Goal: Task Accomplishment & Management: Manage account settings

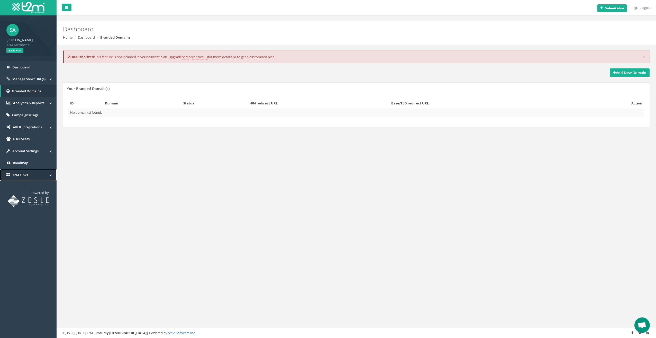
click at [21, 177] on span "T2M Links" at bounding box center [20, 175] width 16 height 5
click at [22, 163] on span "Roadmap" at bounding box center [20, 162] width 15 height 5
click at [24, 151] on span "Account Settings" at bounding box center [25, 151] width 26 height 5
click at [29, 202] on link "Change Plan" at bounding box center [29, 203] width 56 height 8
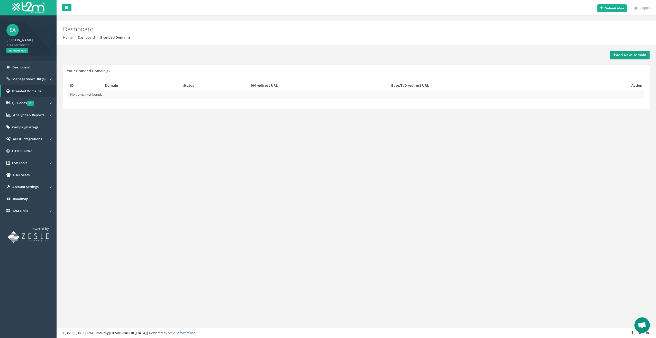
click at [626, 57] on strong "Add New Domain" at bounding box center [629, 54] width 33 height 5
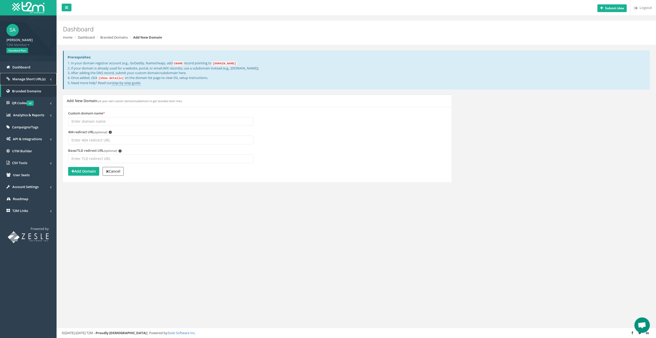
click at [28, 80] on span "Manage Short URL(s)" at bounding box center [28, 79] width 33 height 5
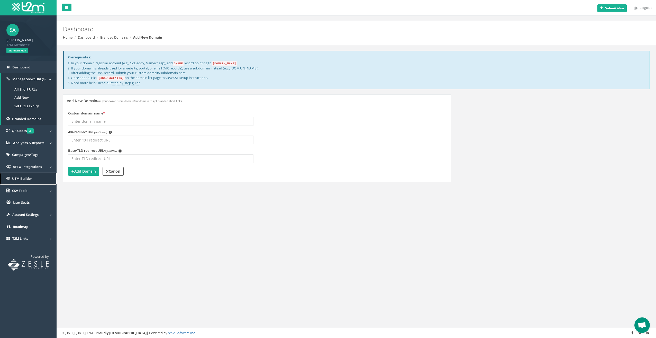
click at [27, 178] on span "UTM Builder" at bounding box center [22, 178] width 20 height 5
